Goal: Transaction & Acquisition: Purchase product/service

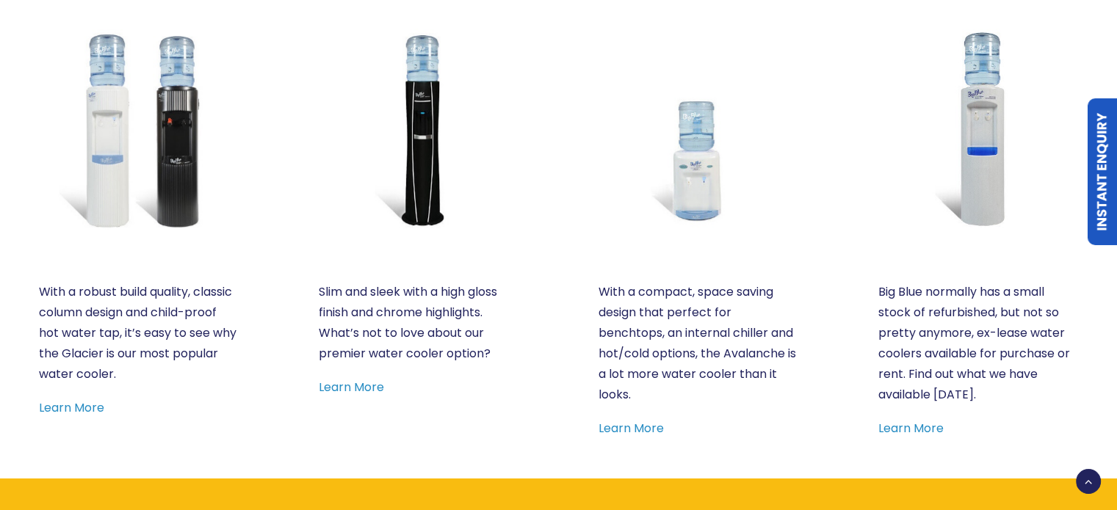
scroll to position [792, 0]
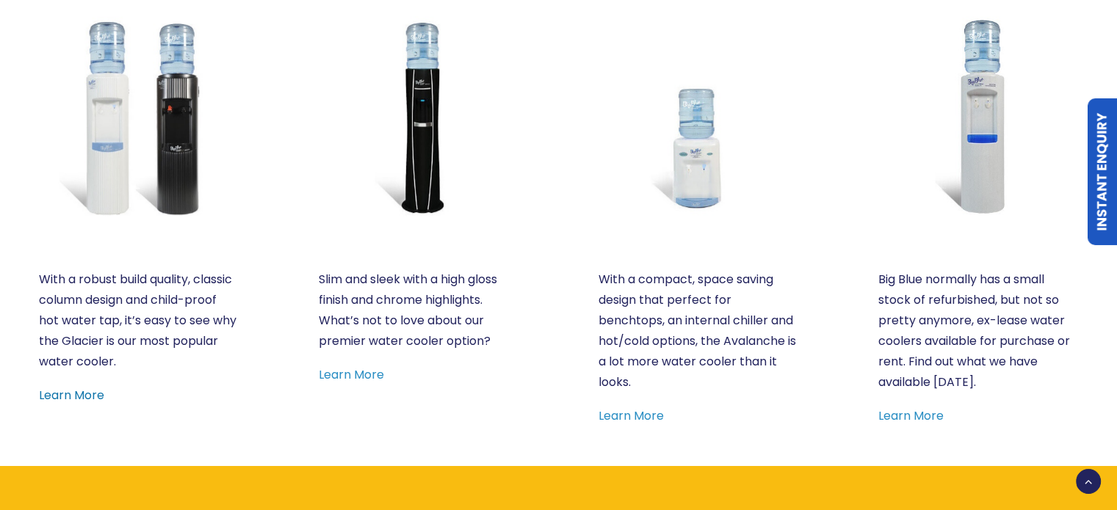
click at [64, 398] on link "Learn More" at bounding box center [71, 395] width 65 height 17
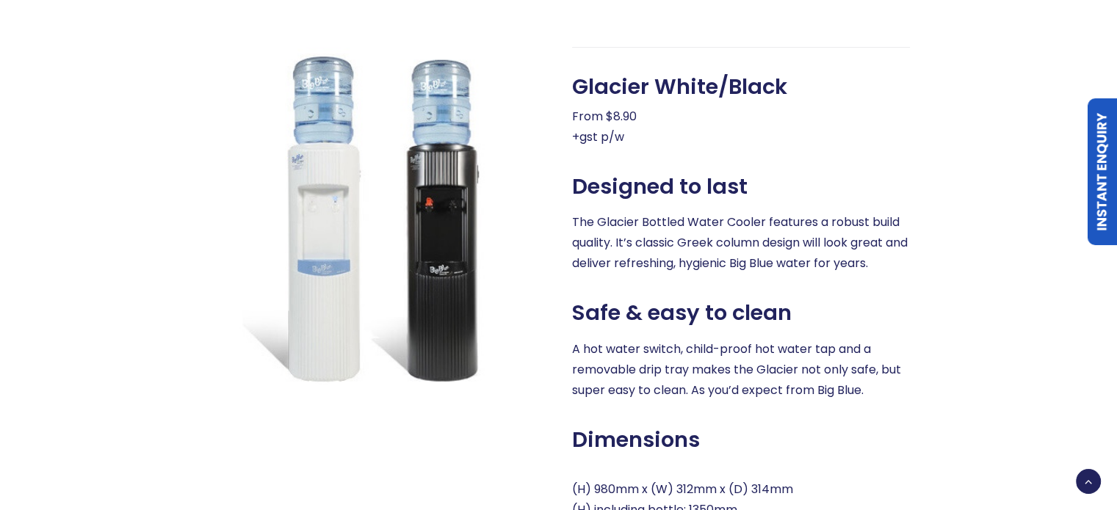
click at [64, 398] on div "Glacier White or Black Our most popular office bottled water cooler Exclusive t…" at bounding box center [558, 78] width 1119 height 1167
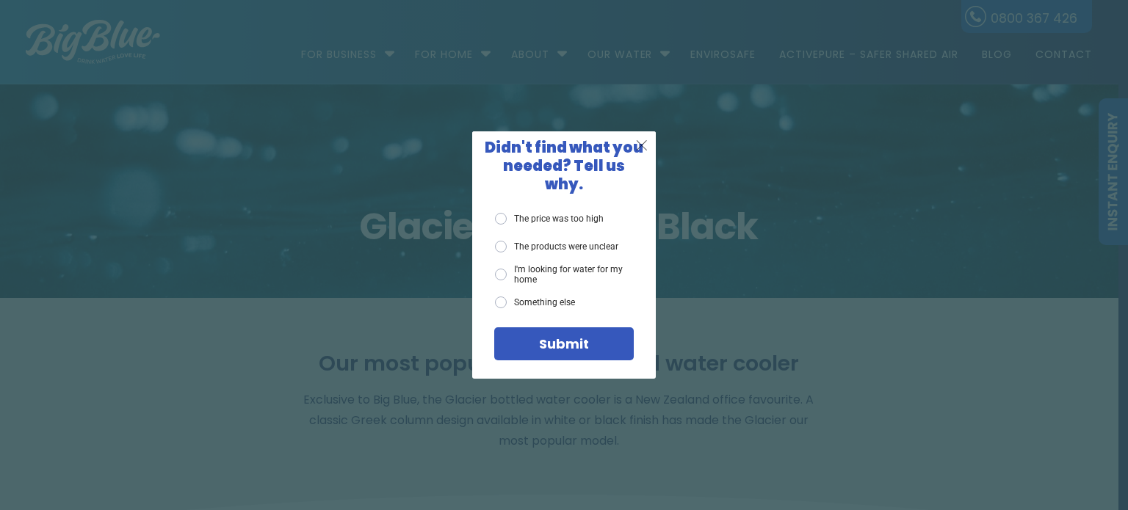
click at [643, 146] on span "X" at bounding box center [641, 145] width 13 height 18
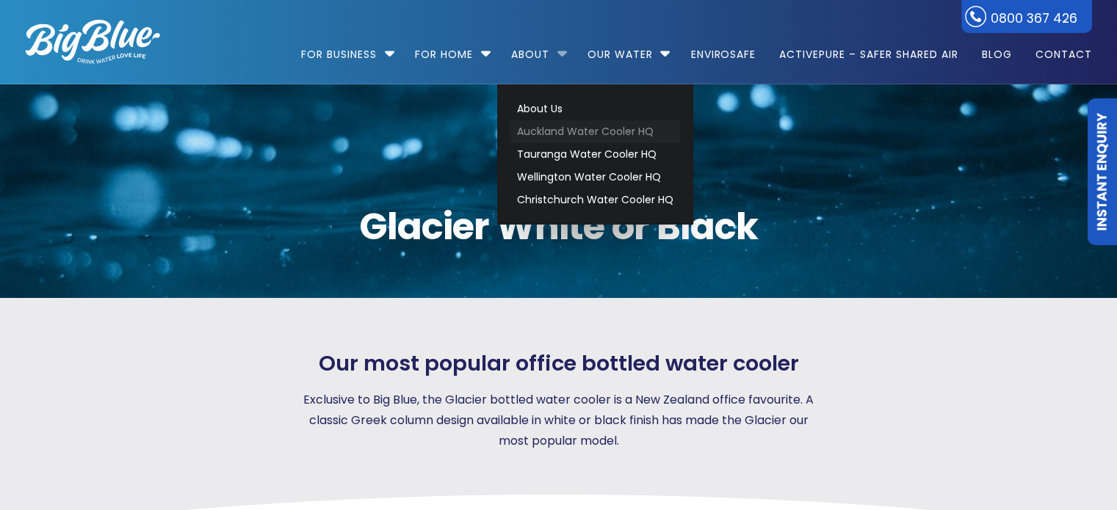
click at [538, 128] on link "Auckland Water Cooler HQ" at bounding box center [595, 131] width 170 height 23
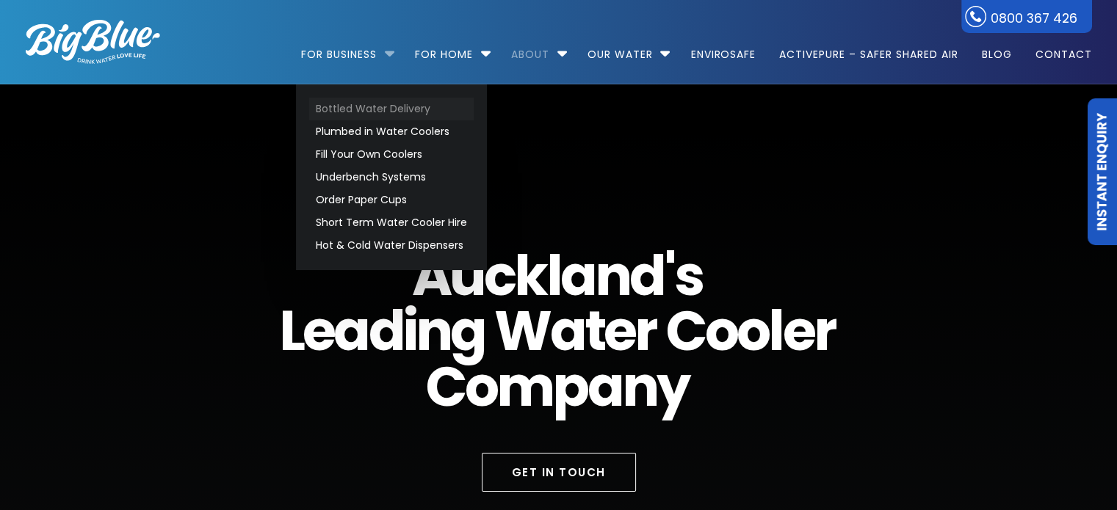
click at [333, 108] on link "Bottled Water Delivery" at bounding box center [391, 109] width 164 height 23
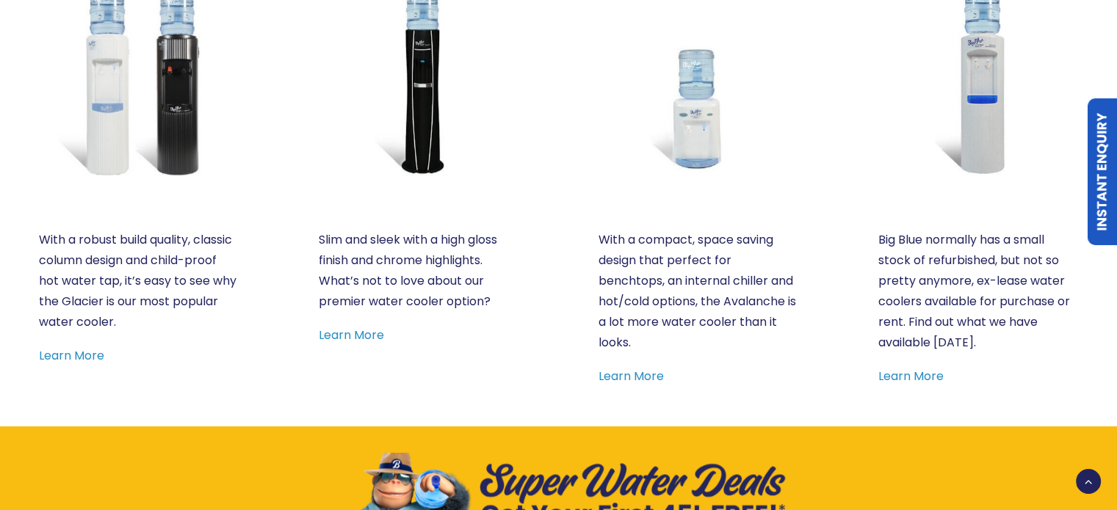
scroll to position [831, 0]
click at [905, 379] on link "Learn More" at bounding box center [910, 376] width 65 height 17
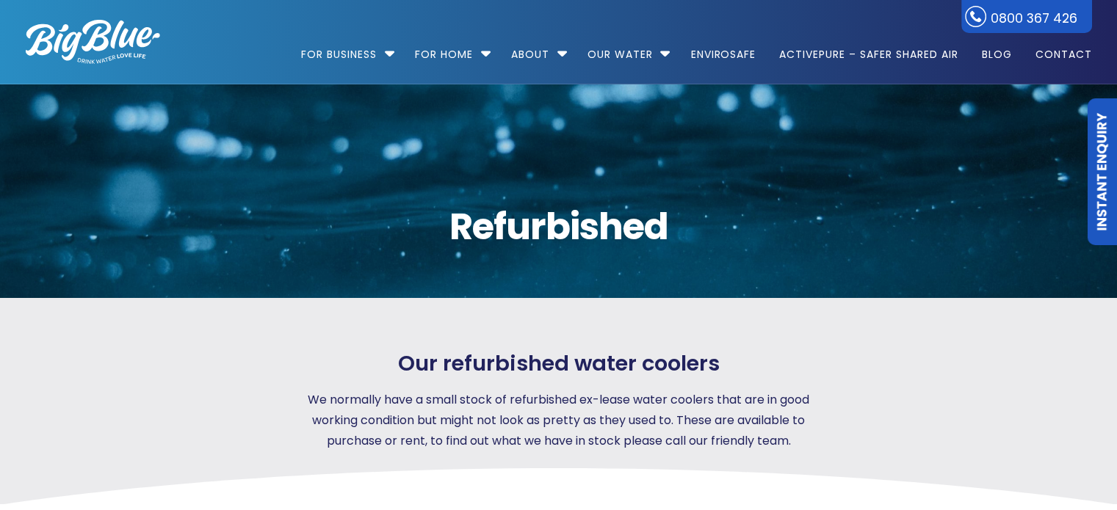
click at [944, 373] on div at bounding box center [954, 401] width 273 height 101
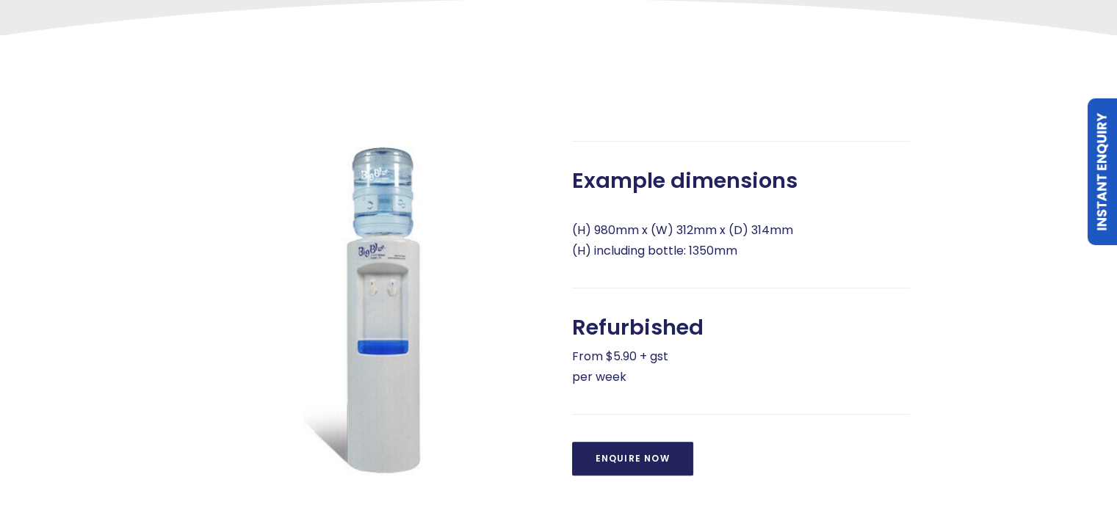
scroll to position [402, 0]
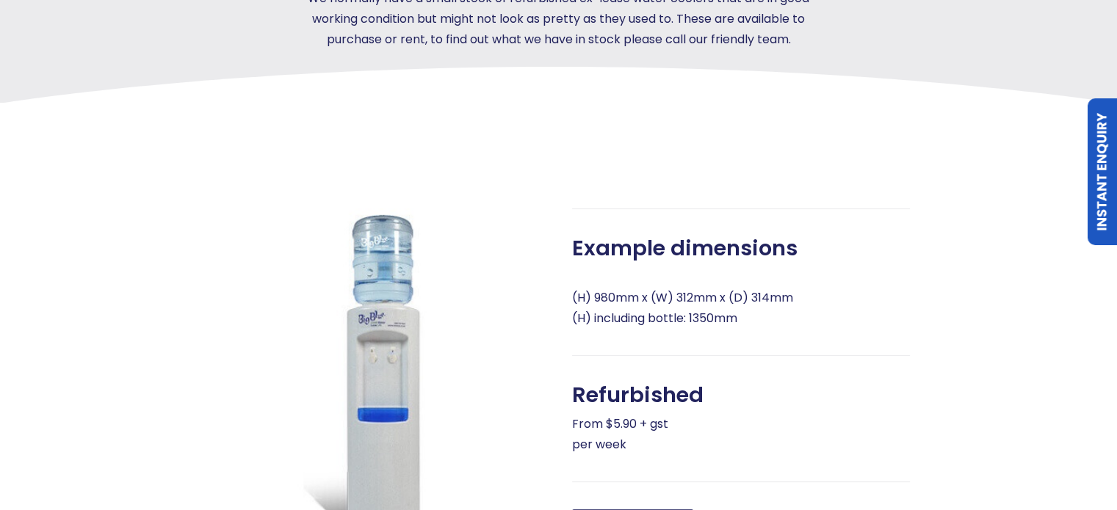
click at [508, 217] on img at bounding box center [377, 377] width 338 height 338
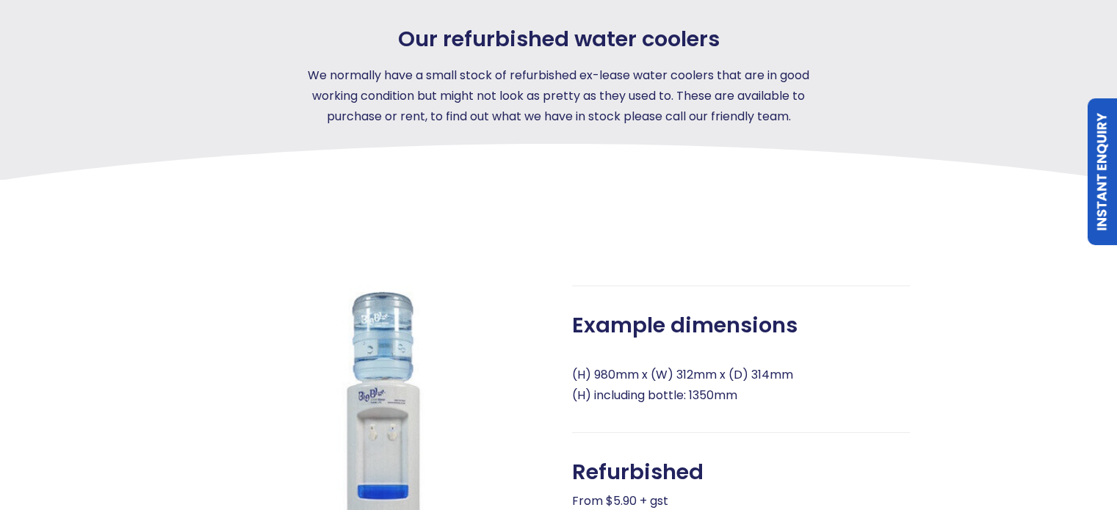
scroll to position [323, 0]
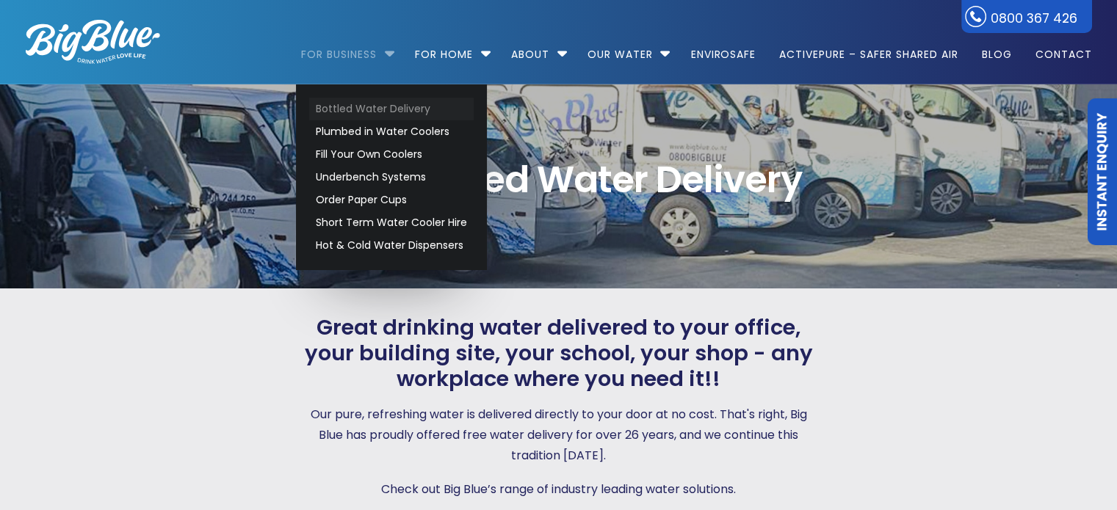
click at [410, 108] on link "Bottled Water Delivery" at bounding box center [391, 109] width 164 height 23
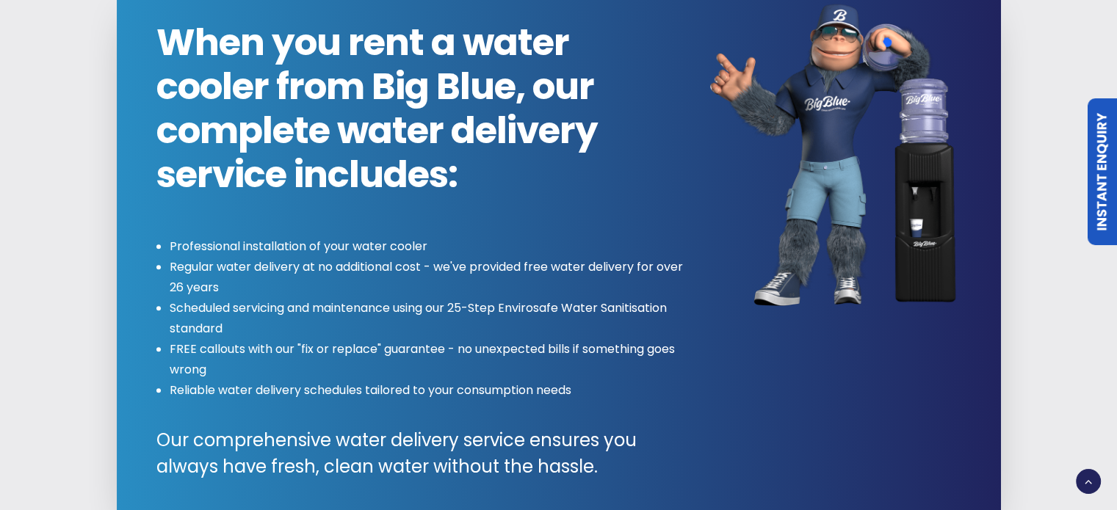
scroll to position [1530, 0]
